Goal: Transaction & Acquisition: Purchase product/service

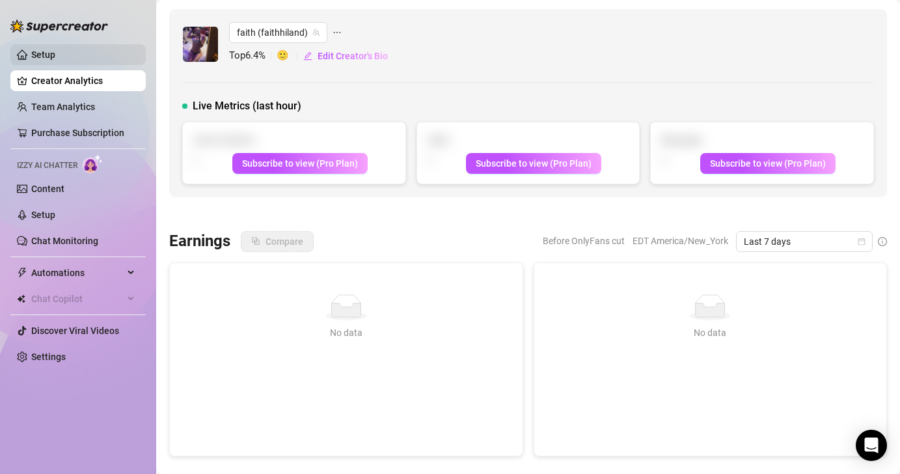
click at [41, 56] on link "Setup" at bounding box center [43, 54] width 24 height 10
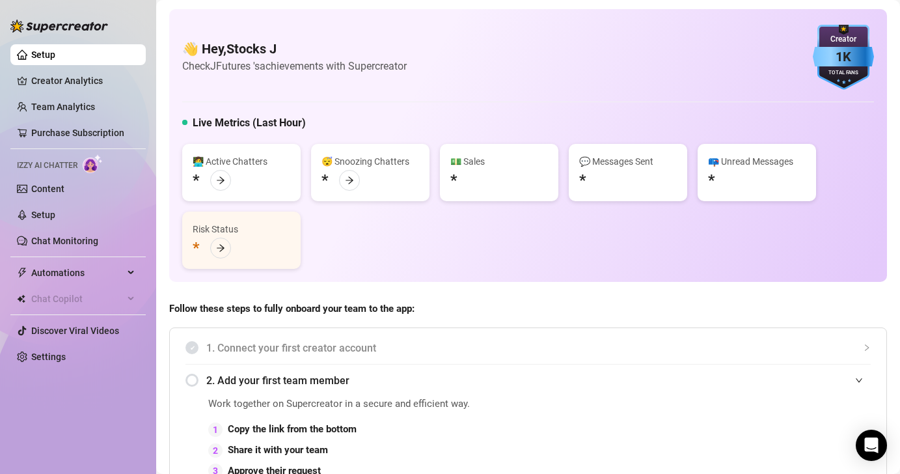
click at [822, 62] on div "1K" at bounding box center [843, 57] width 61 height 20
click at [845, 47] on div "1K" at bounding box center [843, 57] width 61 height 20
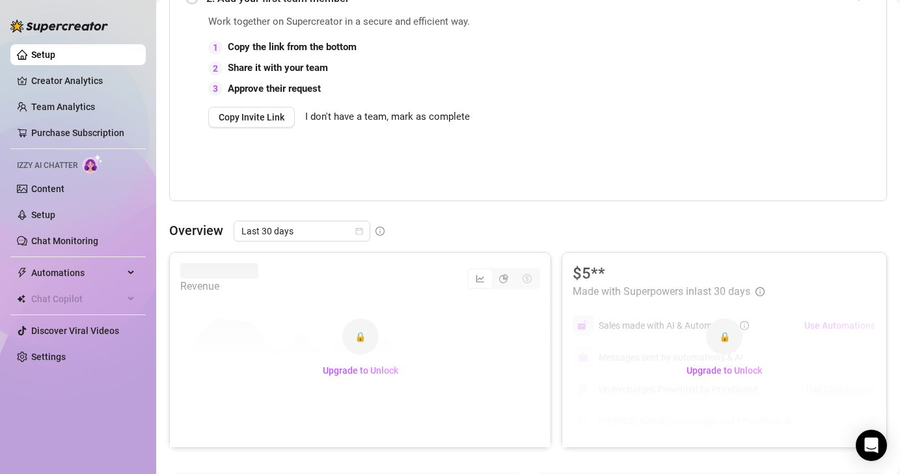
scroll to position [421, 0]
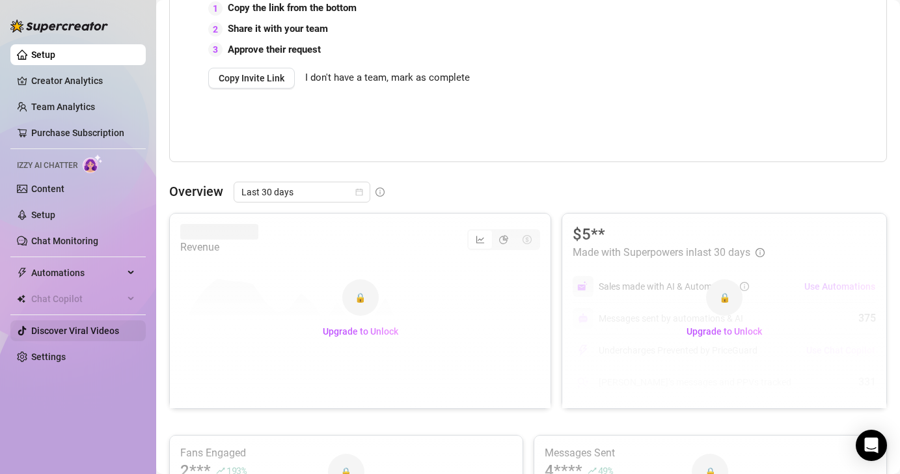
click at [60, 332] on link "Discover Viral Videos" at bounding box center [75, 330] width 88 height 10
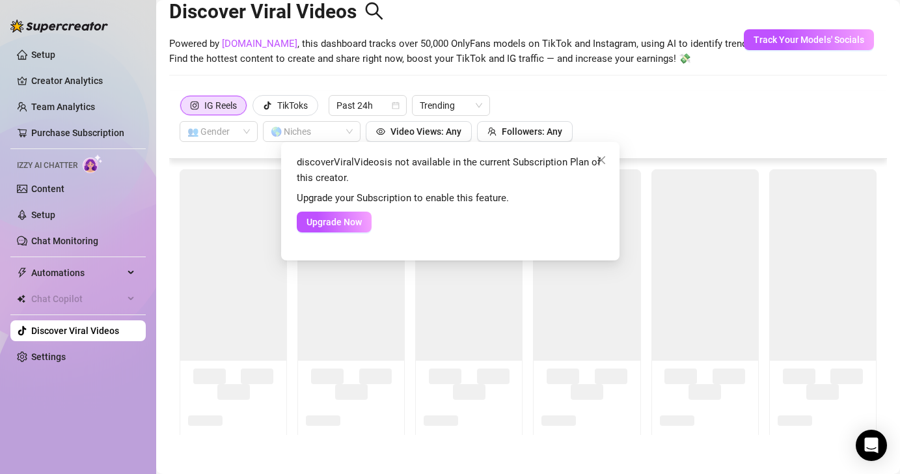
scroll to position [29, 0]
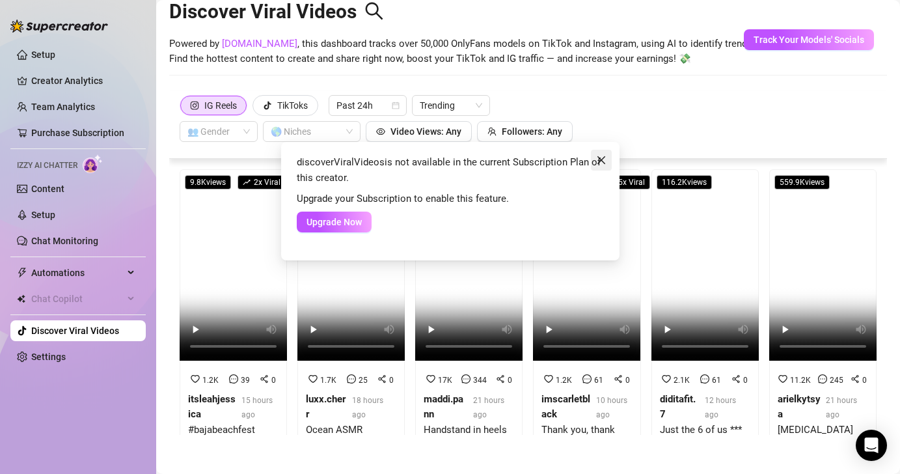
click at [604, 156] on icon "close" at bounding box center [601, 160] width 10 height 10
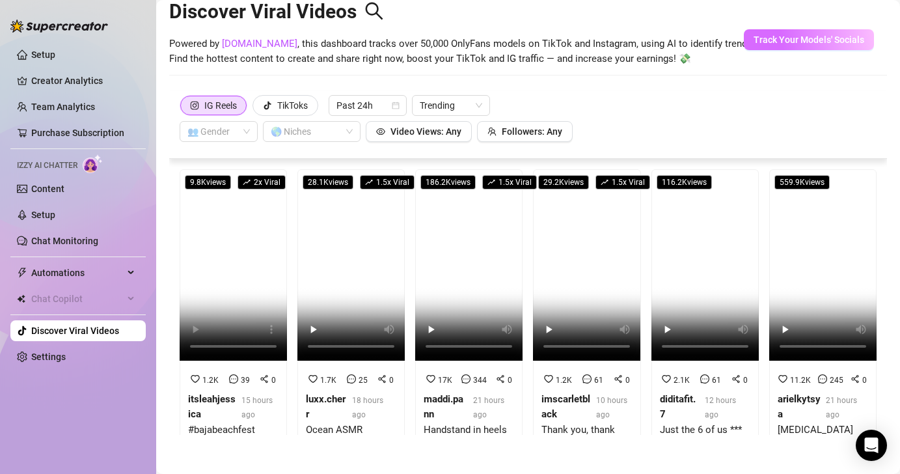
click at [832, 40] on span "Track Your Models' Socials" at bounding box center [808, 39] width 111 height 10
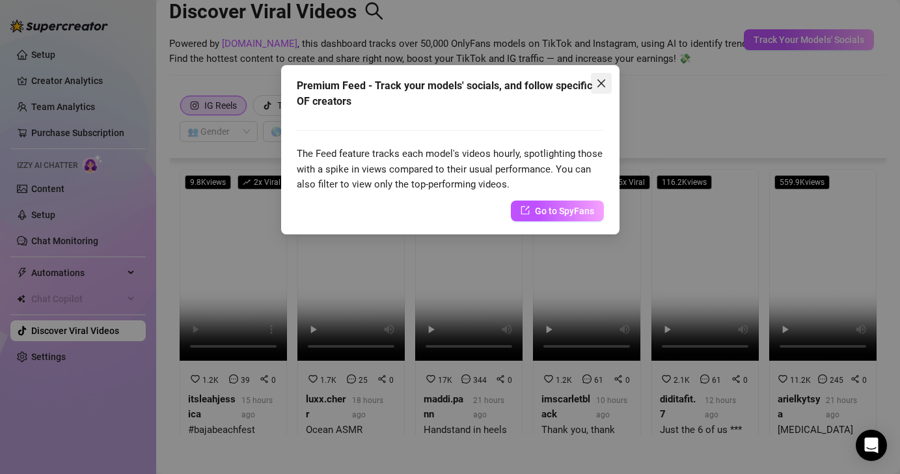
click at [601, 79] on icon "close" at bounding box center [601, 83] width 10 height 10
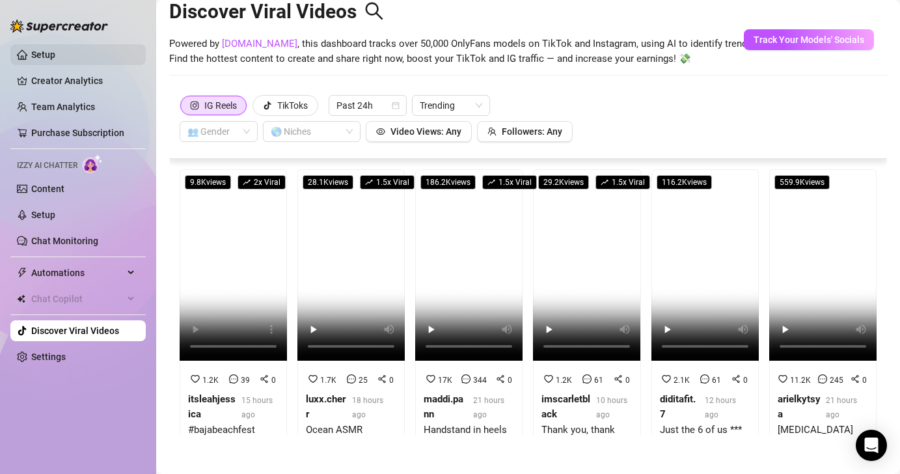
click at [43, 58] on link "Setup" at bounding box center [43, 54] width 24 height 10
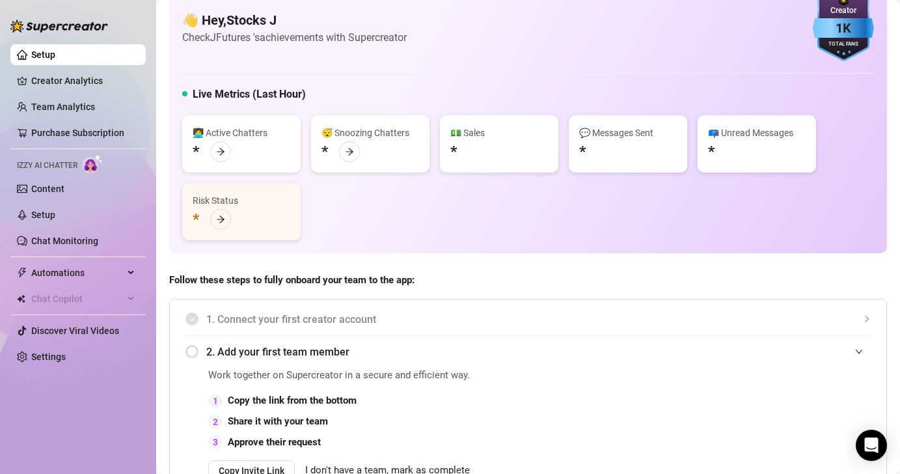
click at [45, 17] on div at bounding box center [59, 19] width 98 height 39
click at [72, 133] on link "Purchase Subscription" at bounding box center [77, 133] width 93 height 10
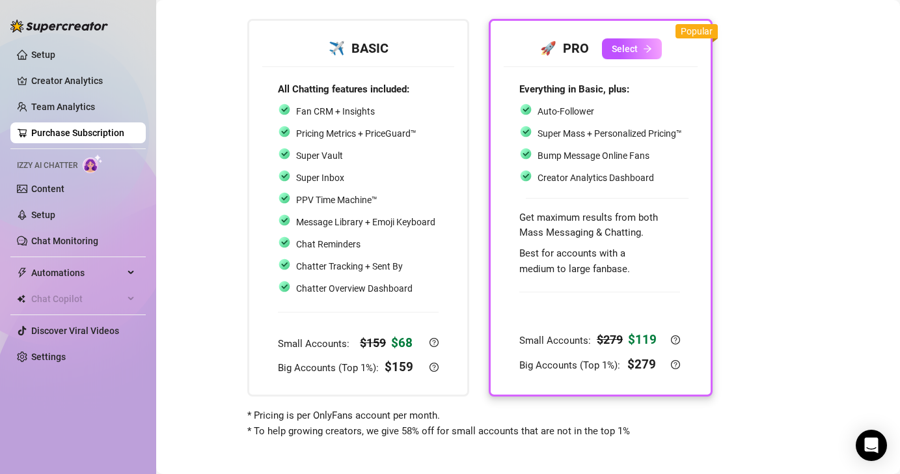
scroll to position [71, 0]
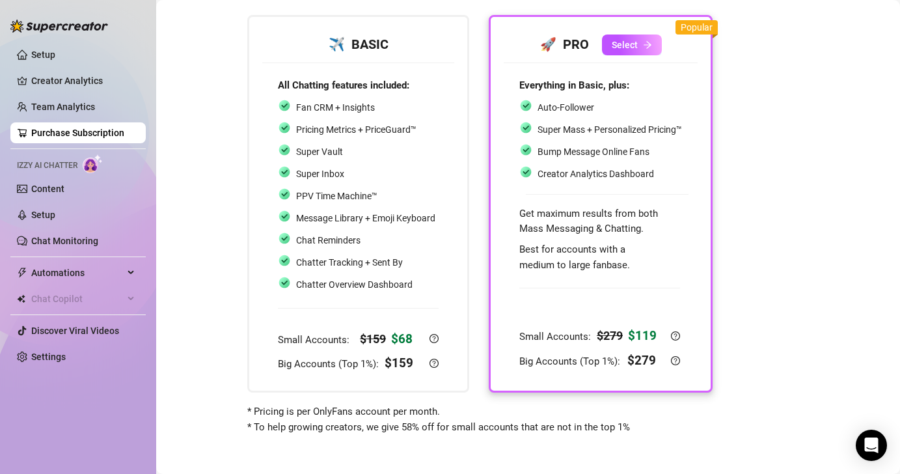
click at [673, 299] on div at bounding box center [599, 299] width 161 height 43
click at [661, 286] on div at bounding box center [599, 299] width 161 height 43
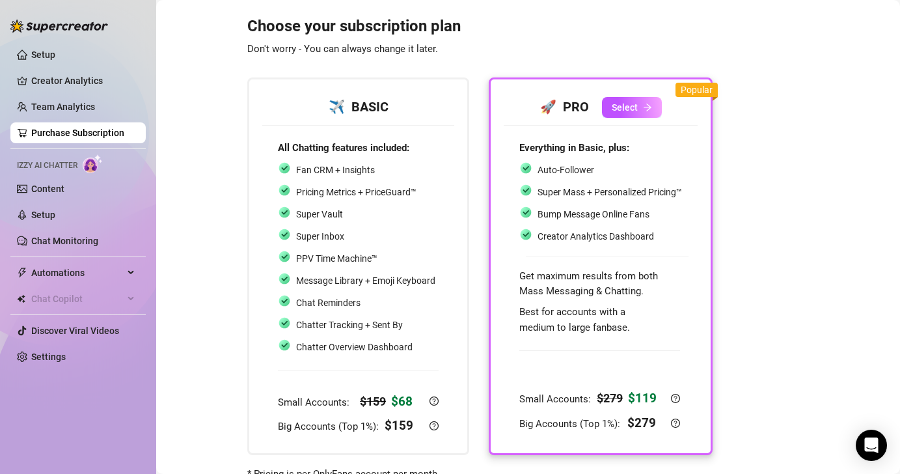
scroll to position [0, 0]
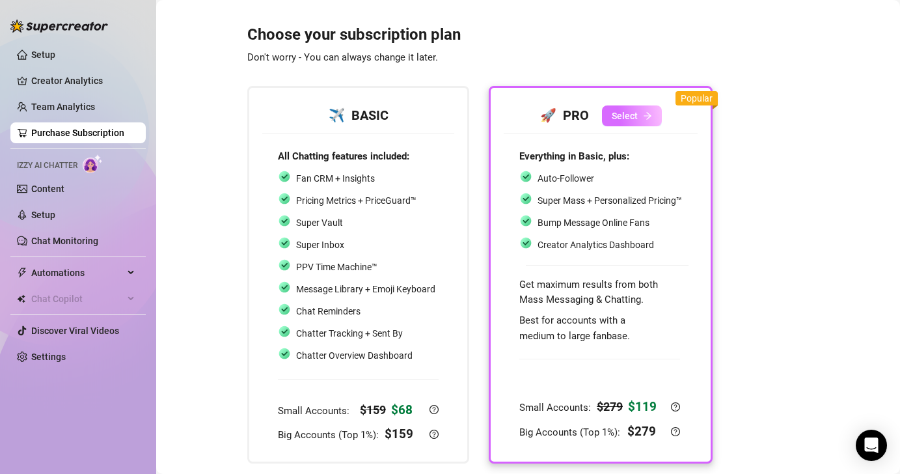
click at [651, 109] on button "Select" at bounding box center [632, 115] width 60 height 21
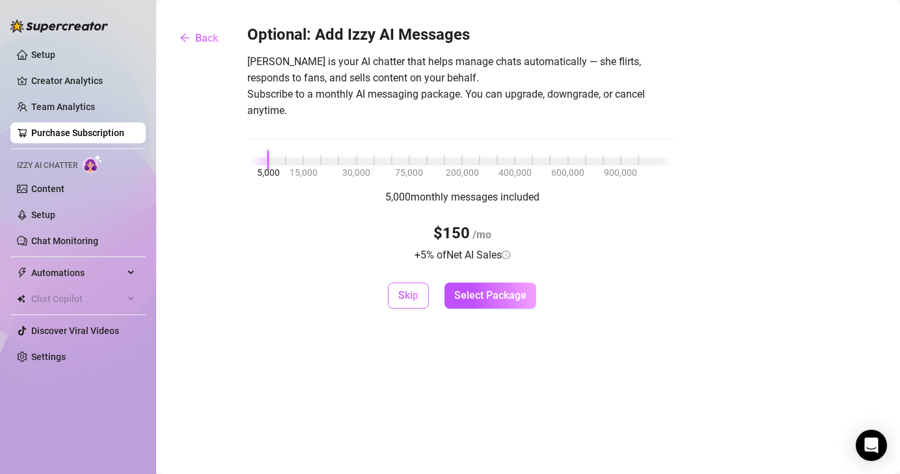
click at [411, 291] on span "Skip" at bounding box center [408, 295] width 20 height 12
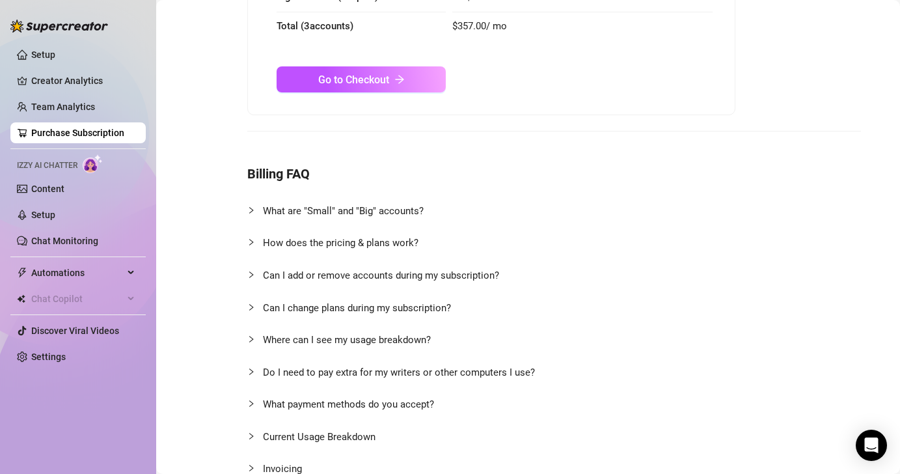
scroll to position [7, 0]
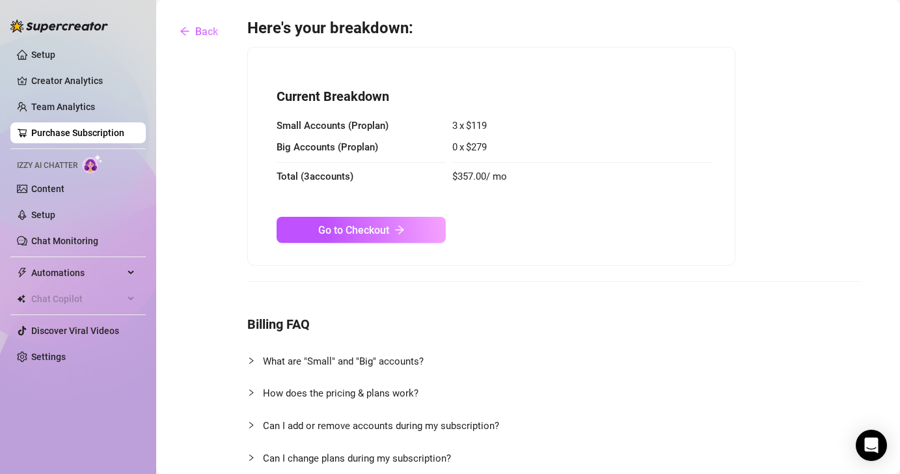
click at [462, 141] on div "x" at bounding box center [461, 148] width 5 height 16
